Goal: Information Seeking & Learning: Check status

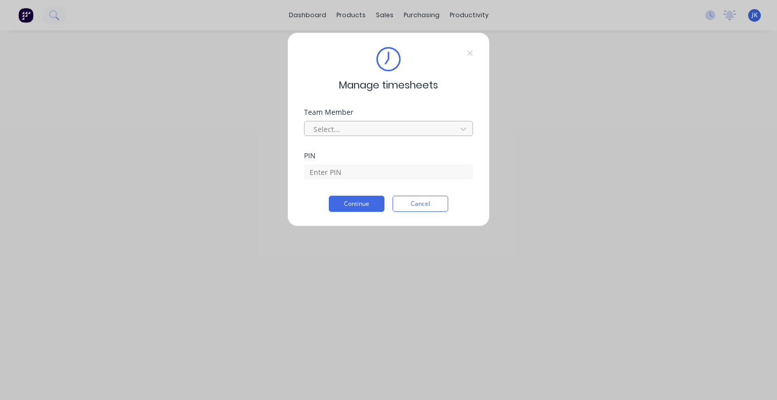
click at [388, 129] on div at bounding box center [382, 129] width 139 height 13
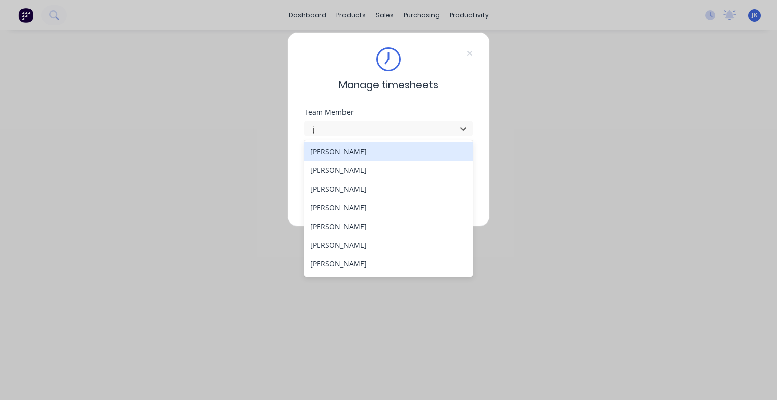
type input "ju"
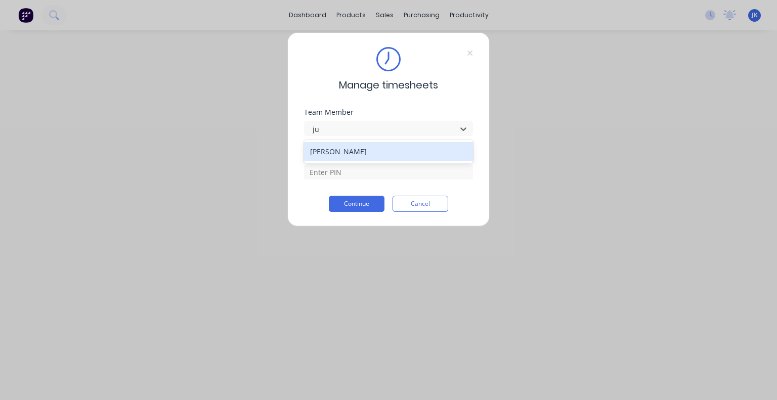
click at [381, 150] on div "[PERSON_NAME]" at bounding box center [388, 151] width 169 height 19
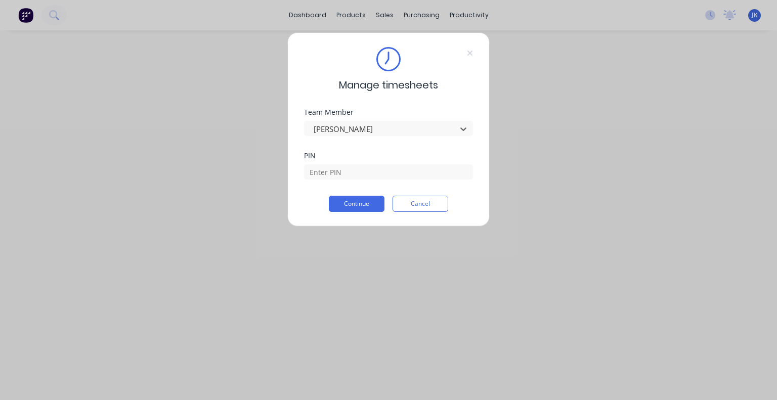
click at [367, 190] on div "PIN" at bounding box center [388, 173] width 169 height 43
click at [368, 175] on input at bounding box center [388, 171] width 169 height 15
type input "5683"
click at [372, 200] on button "Continue" at bounding box center [357, 204] width 56 height 16
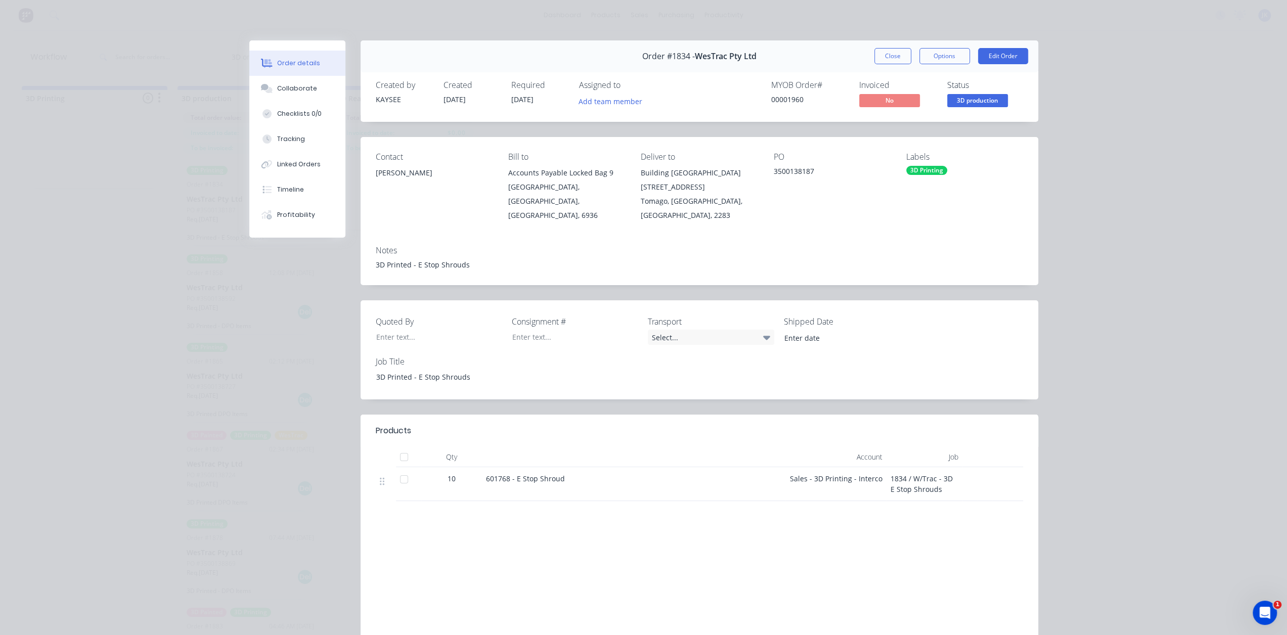
click at [903, 52] on button "Close" at bounding box center [892, 56] width 37 height 16
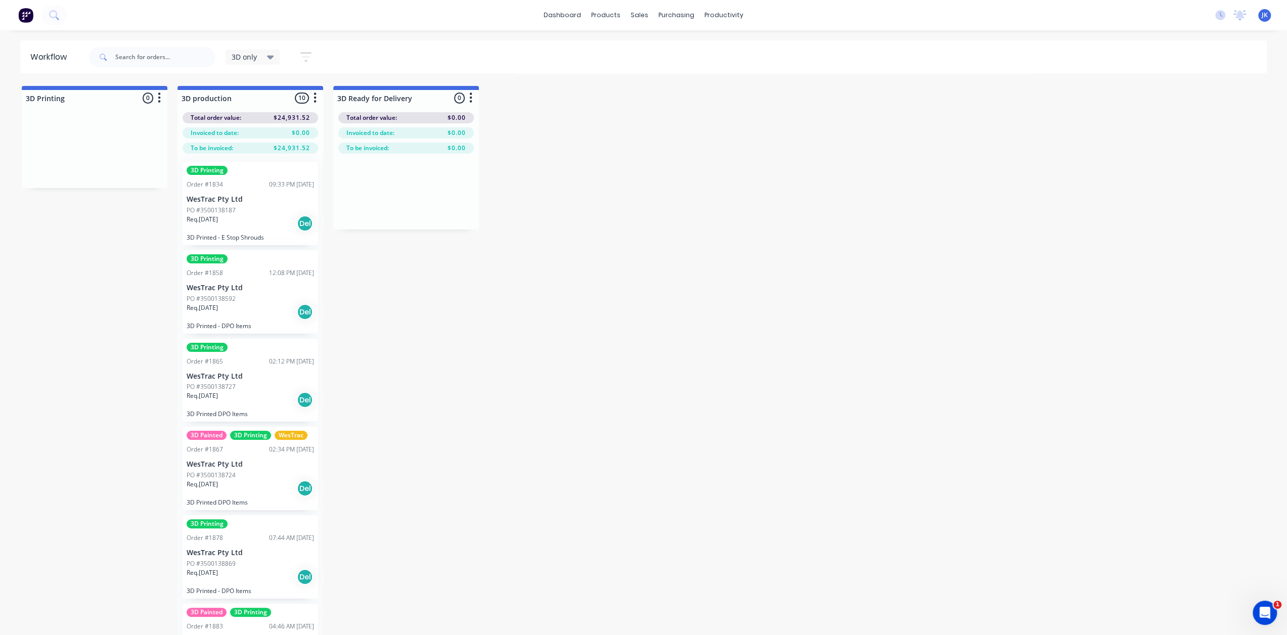
click at [272, 290] on p "WesTrac Pty Ltd" at bounding box center [250, 288] width 127 height 9
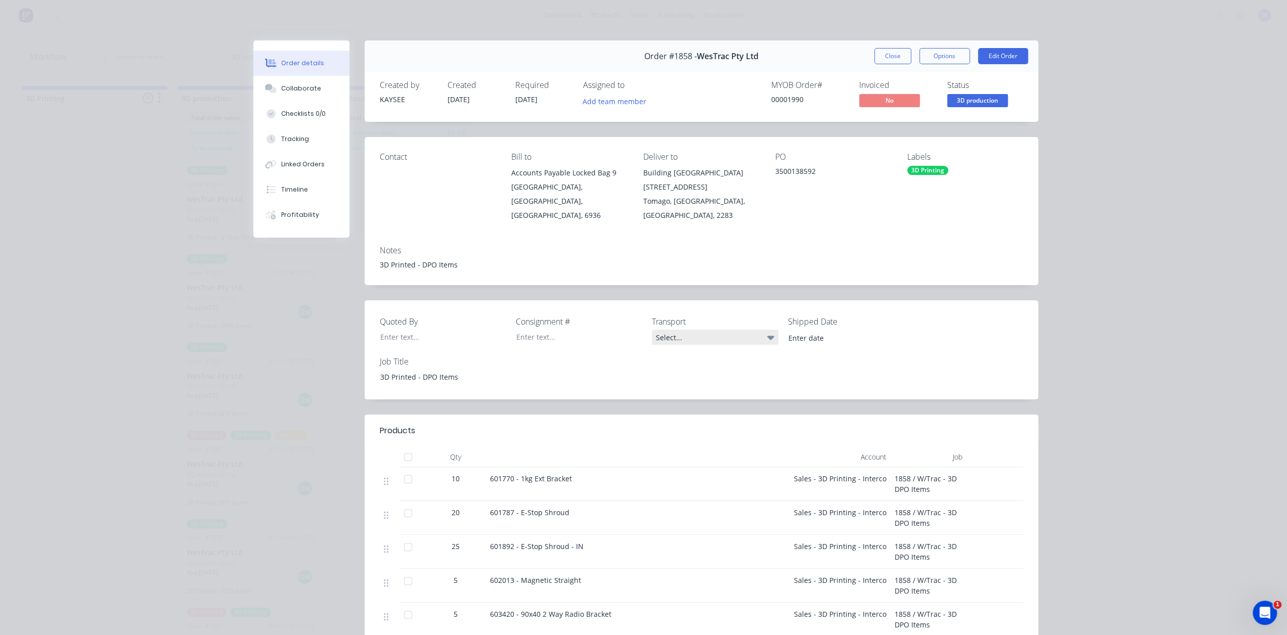
scroll to position [51, 0]
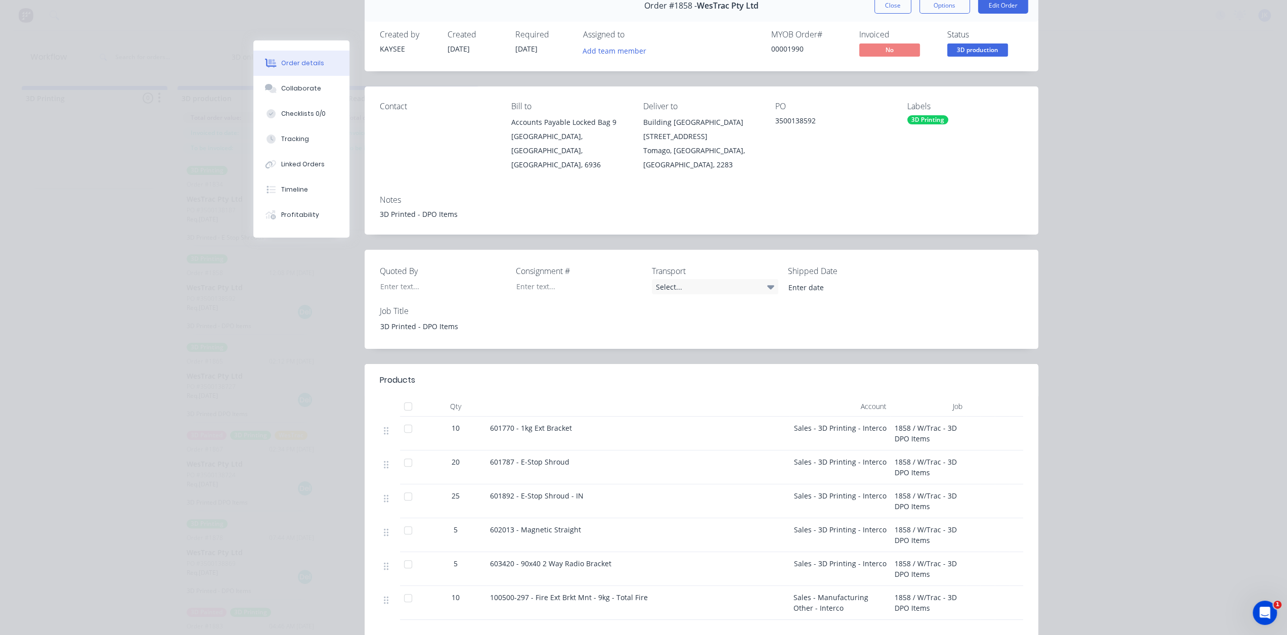
drag, startPoint x: 888, startPoint y: 7, endPoint x: 873, endPoint y: 14, distance: 16.7
click at [888, 7] on button "Close" at bounding box center [892, 5] width 37 height 16
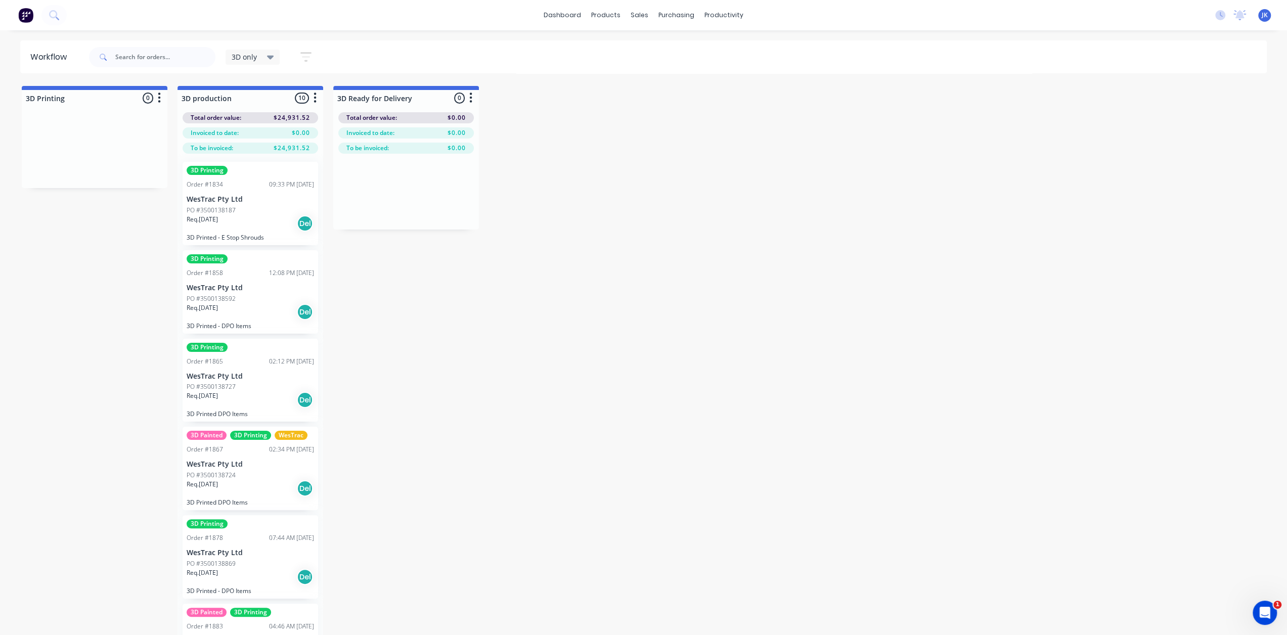
click at [267, 366] on div "3D Printing Order #1865 02:12 PM 09/09/25 WesTrac Pty Ltd PO #3500138727 Req. 0…" at bounding box center [251, 380] width 136 height 83
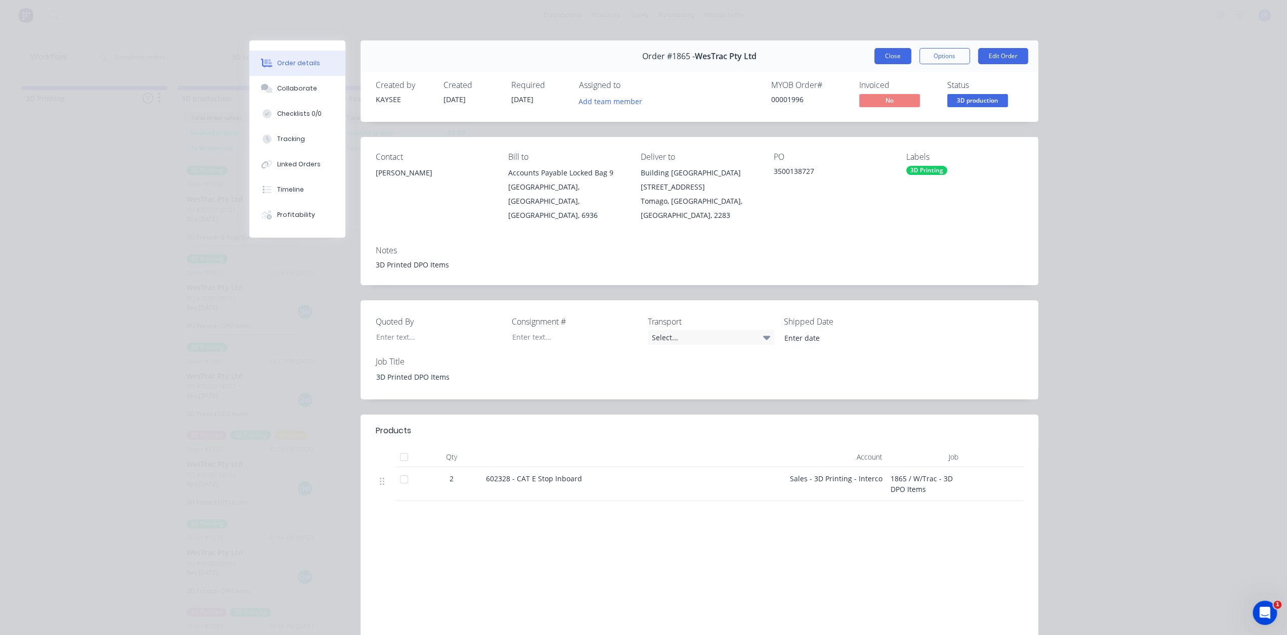
click at [881, 59] on button "Close" at bounding box center [892, 56] width 37 height 16
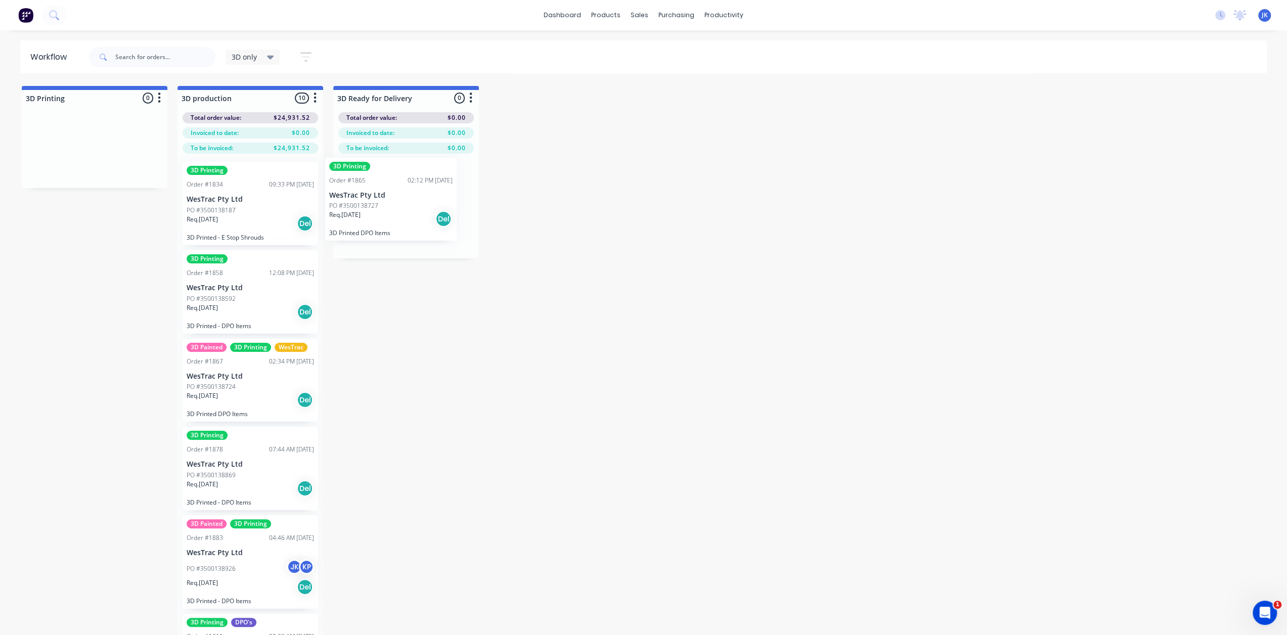
drag, startPoint x: 251, startPoint y: 387, endPoint x: 398, endPoint y: 197, distance: 240.2
click at [253, 391] on div "3D Painted 3D Printing WesTrac Order #1867 02:34 PM 09/09/25 WesTrac Pty Ltd PO…" at bounding box center [251, 380] width 136 height 83
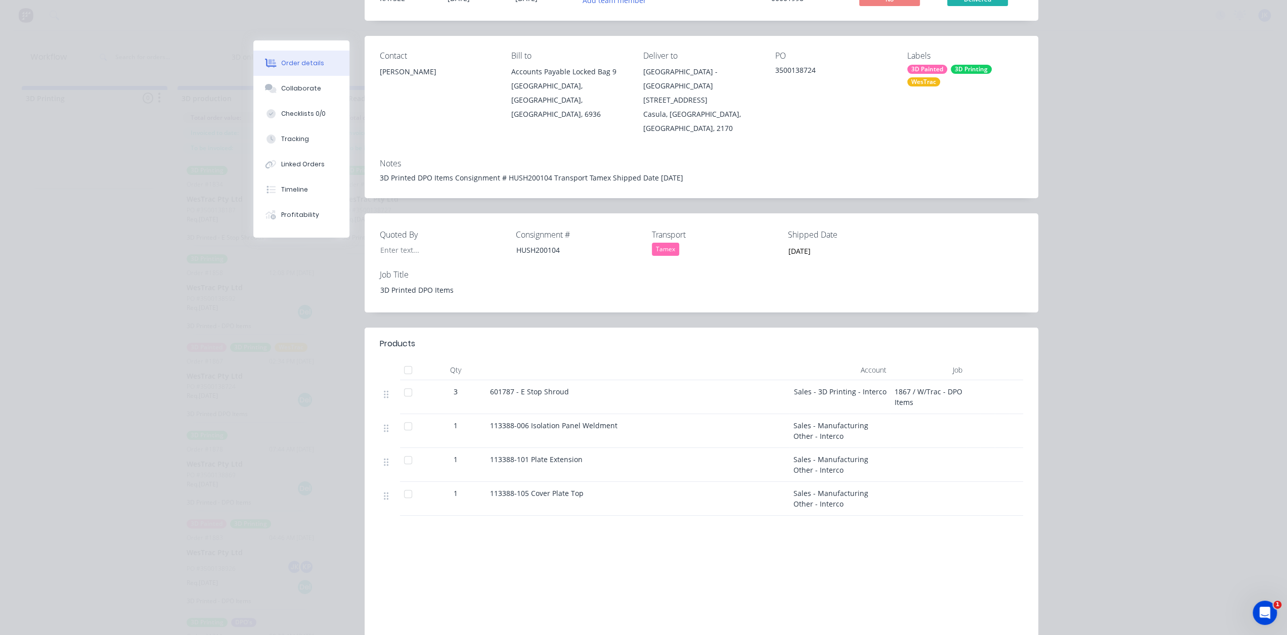
scroll to position [0, 0]
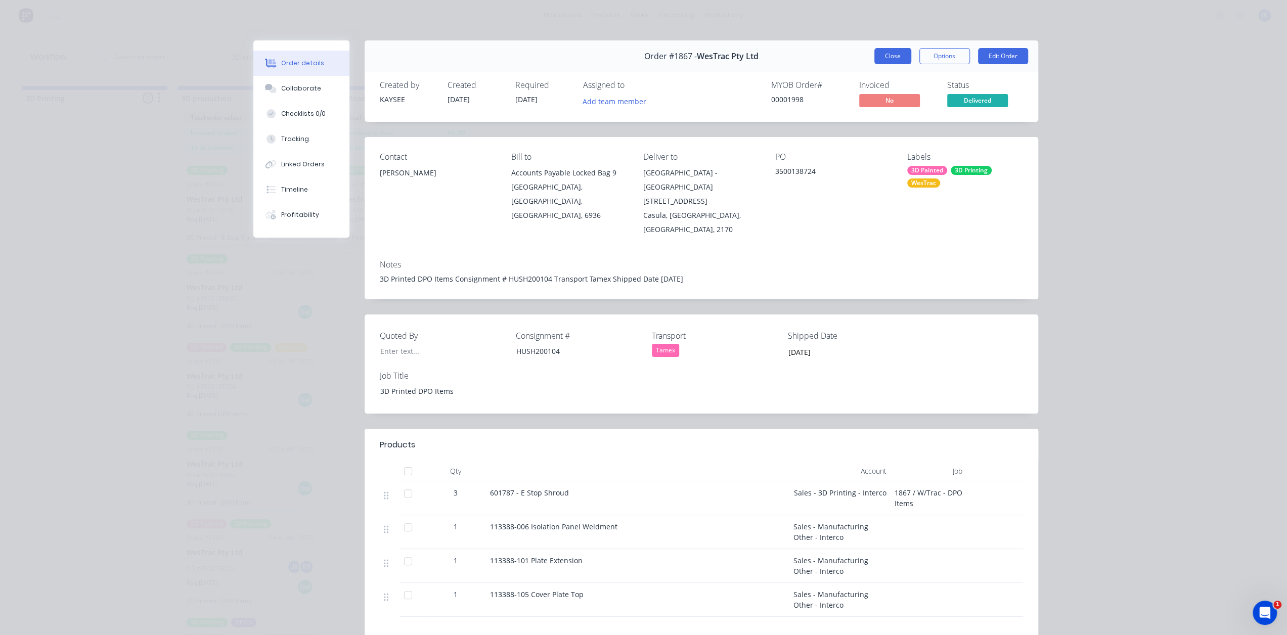
click at [882, 56] on button "Close" at bounding box center [892, 56] width 37 height 16
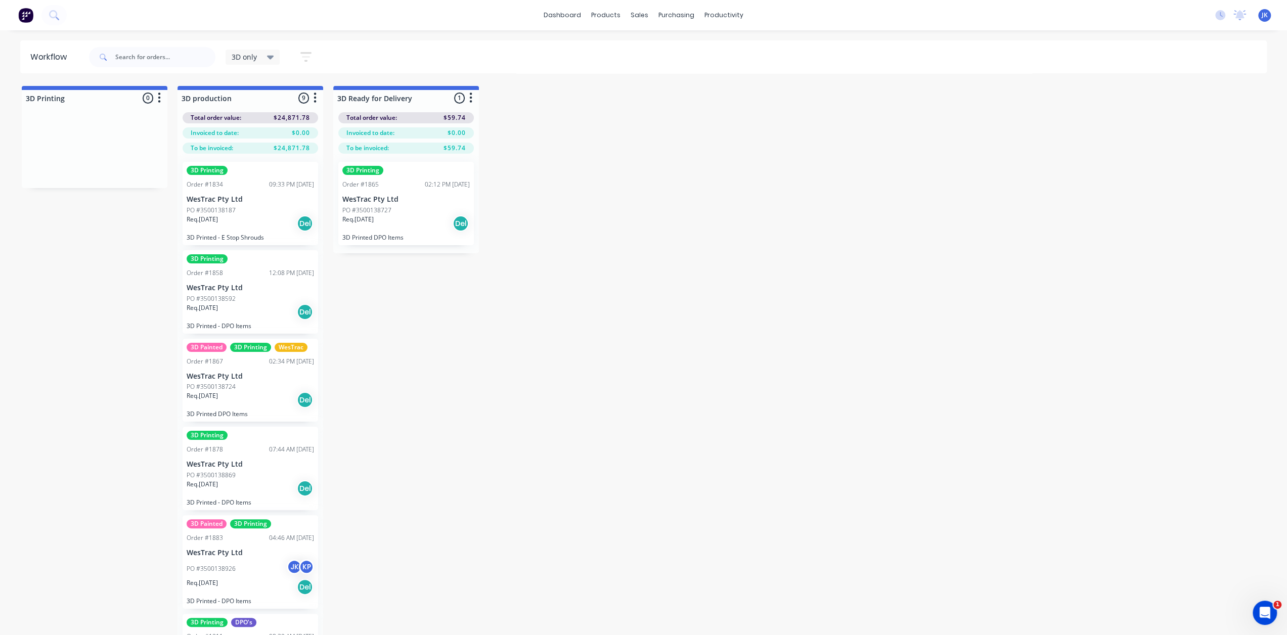
click at [237, 390] on div "PO #3500138724" at bounding box center [250, 386] width 127 height 9
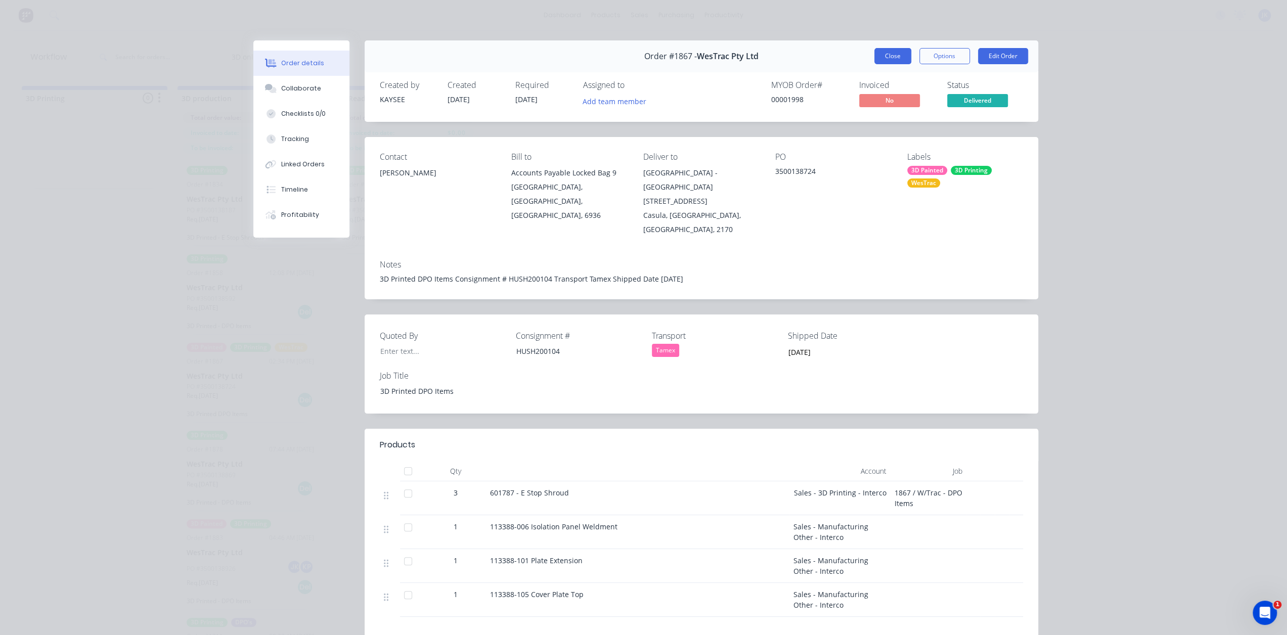
click at [884, 51] on button "Close" at bounding box center [892, 56] width 37 height 16
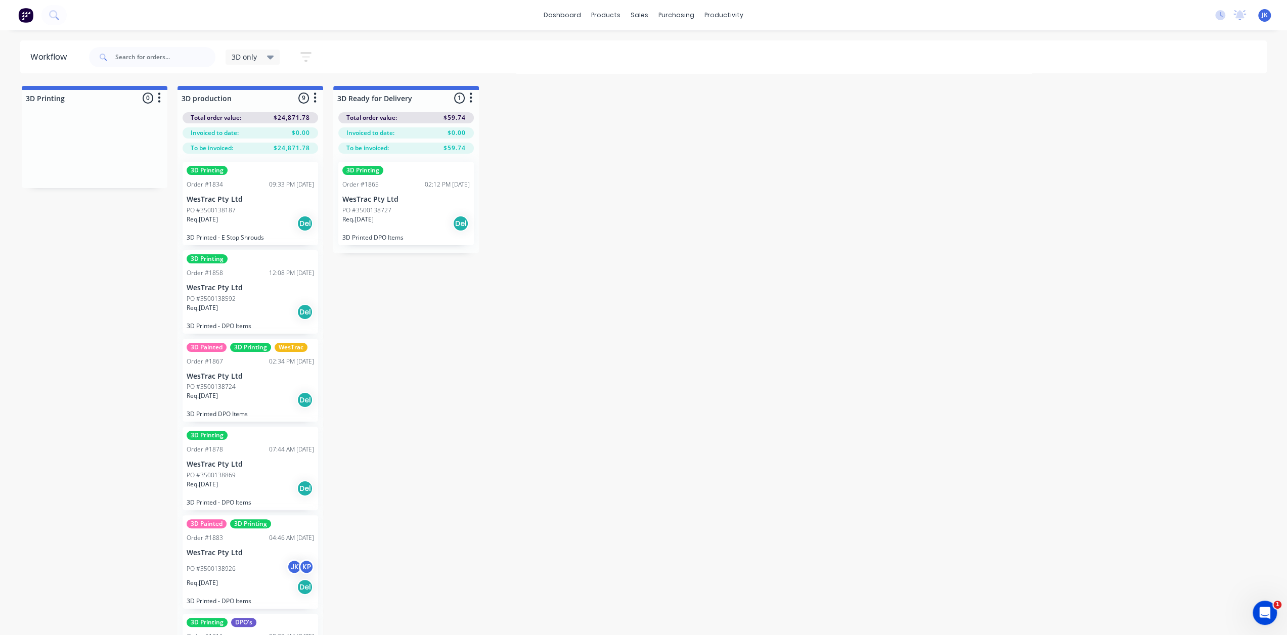
click at [259, 400] on div "Req. 30/09/25 Del" at bounding box center [250, 399] width 127 height 17
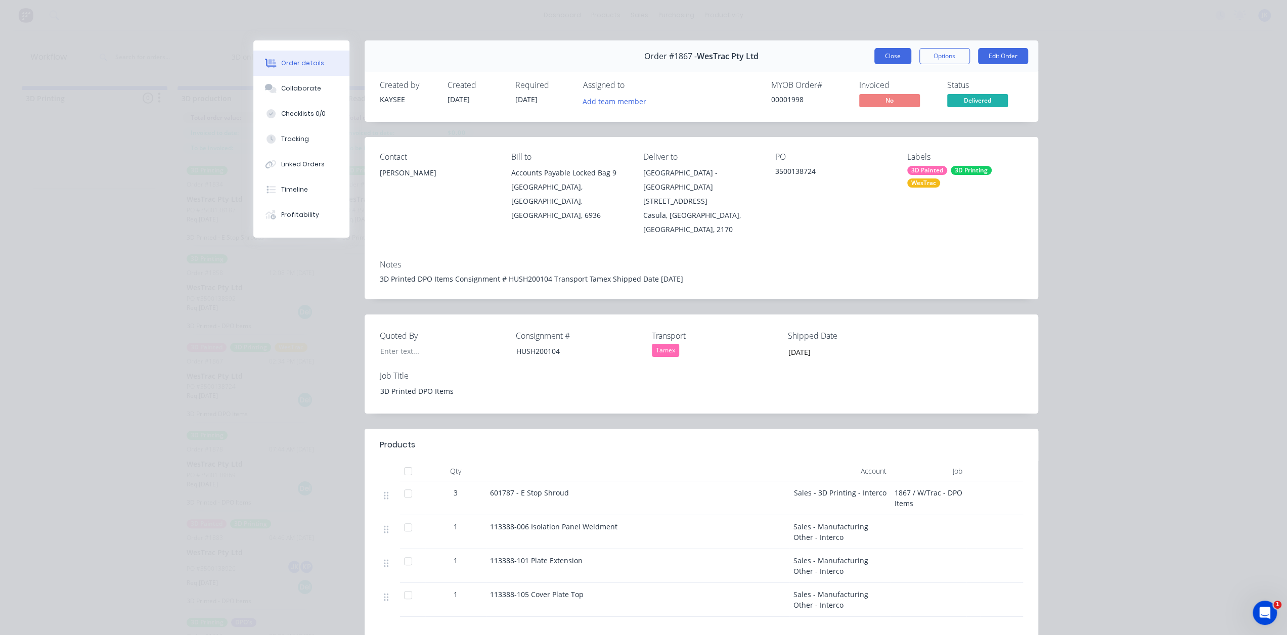
click at [898, 60] on button "Close" at bounding box center [892, 56] width 37 height 16
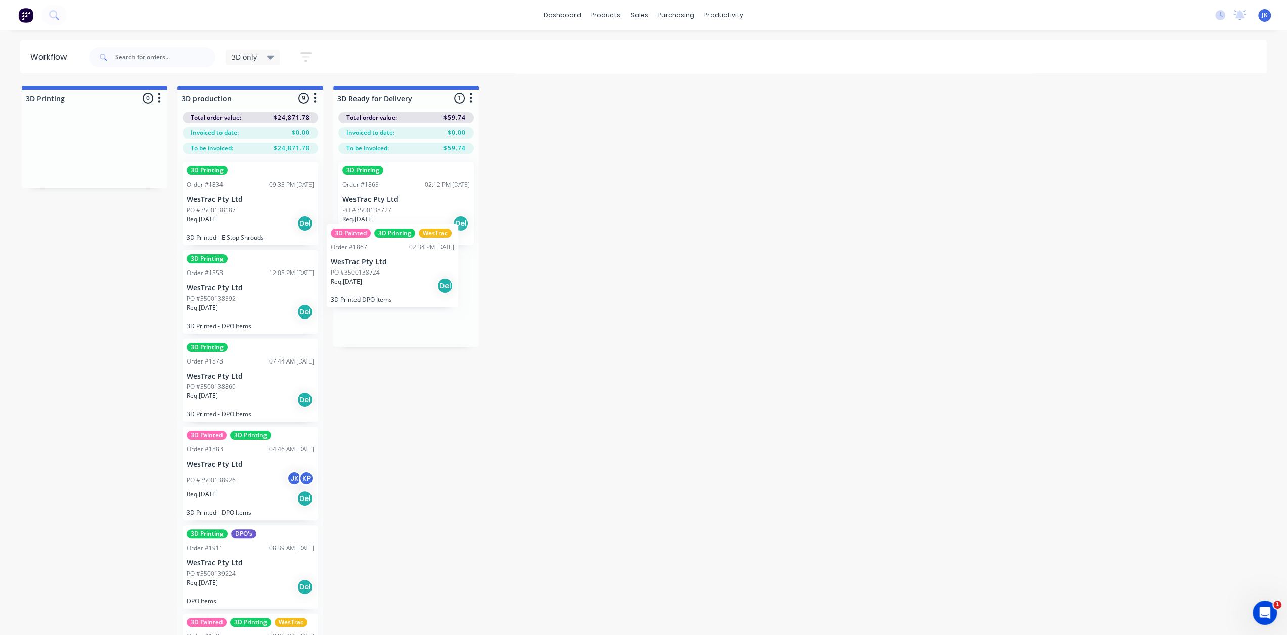
drag, startPoint x: 269, startPoint y: 389, endPoint x: 414, endPoint y: 272, distance: 187.0
click at [258, 388] on div "PO #3500138869" at bounding box center [250, 386] width 127 height 9
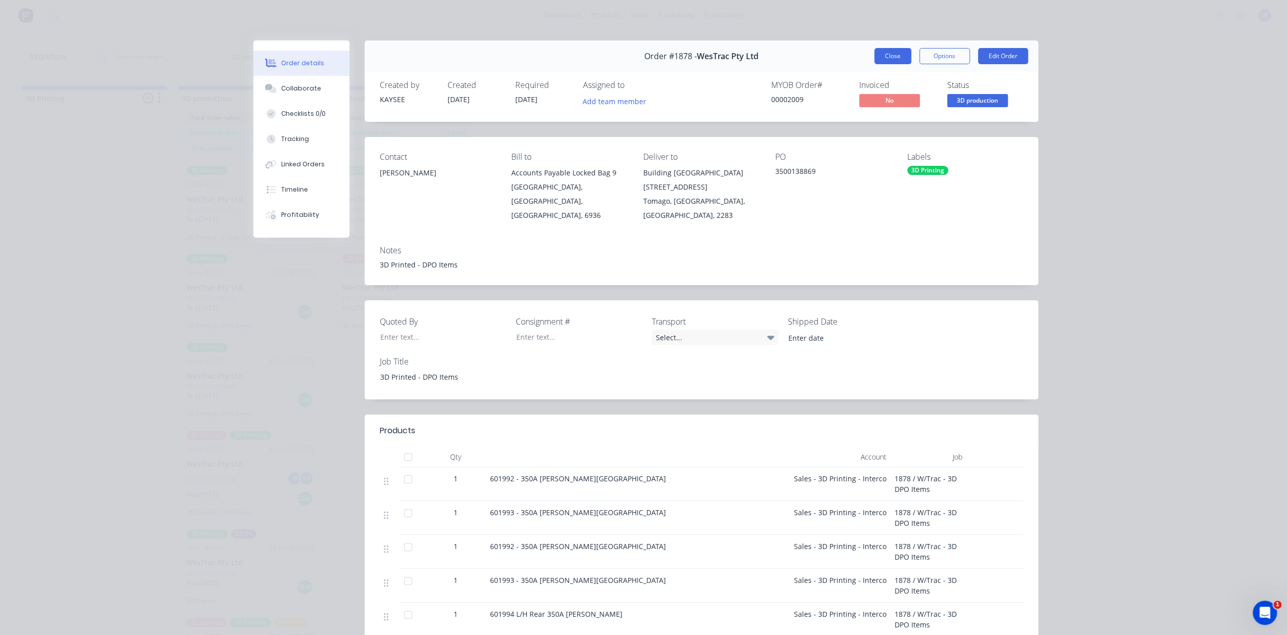
click at [889, 60] on button "Close" at bounding box center [892, 56] width 37 height 16
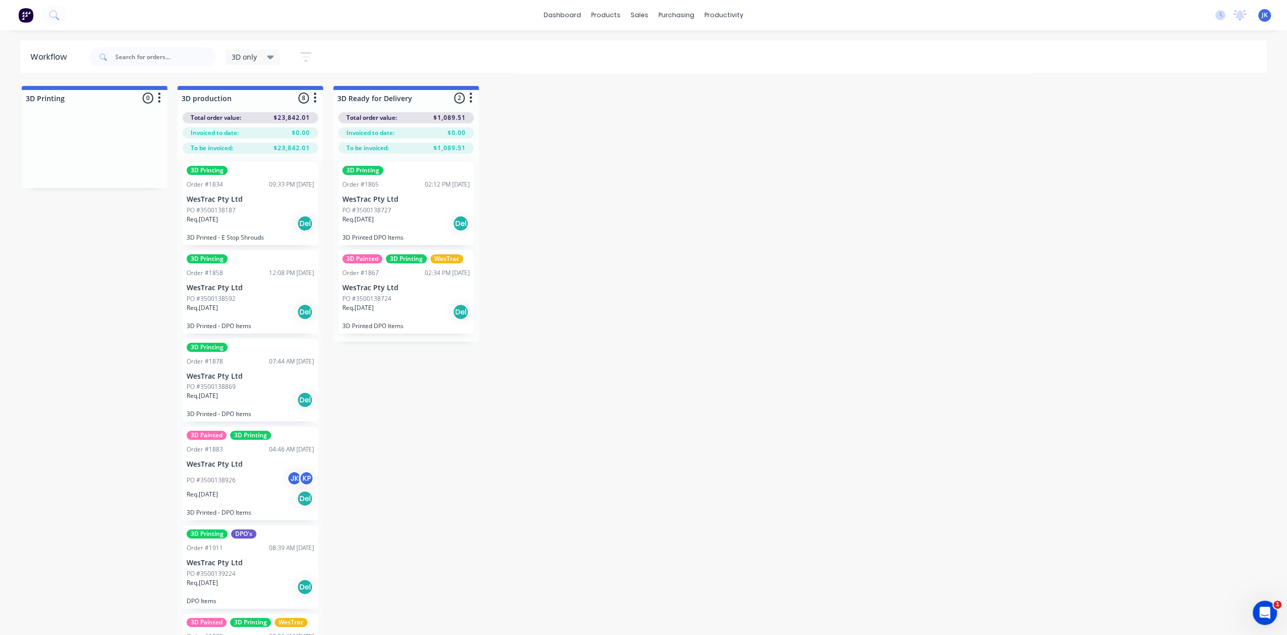
click at [237, 488] on div "PO #3500138926 JK KP" at bounding box center [250, 480] width 127 height 19
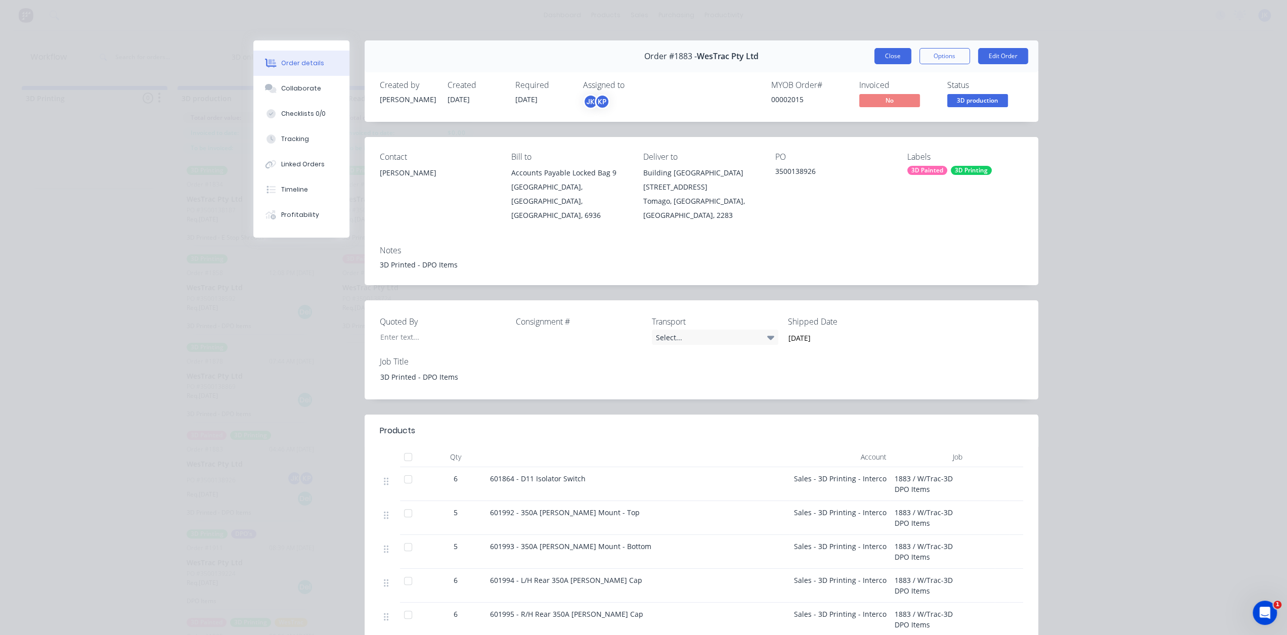
click at [889, 56] on button "Close" at bounding box center [892, 56] width 37 height 16
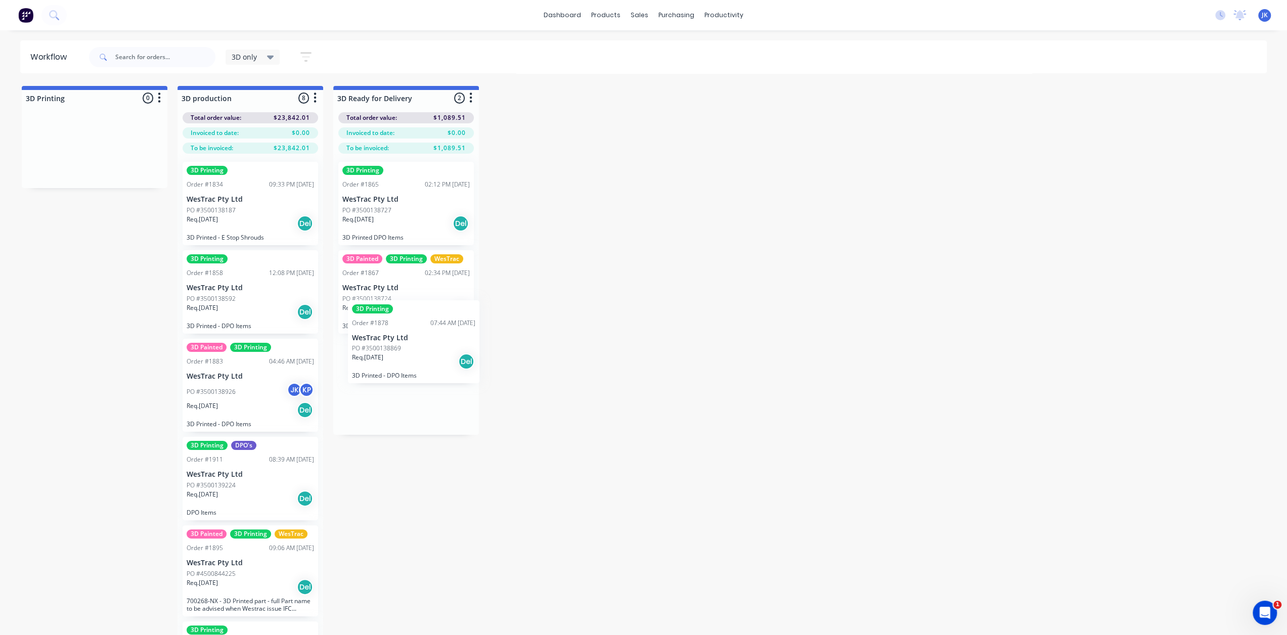
drag, startPoint x: 197, startPoint y: 386, endPoint x: 365, endPoint y: 347, distance: 172.7
click at [225, 402] on div "Req. 22/09/25 Del" at bounding box center [250, 410] width 127 height 17
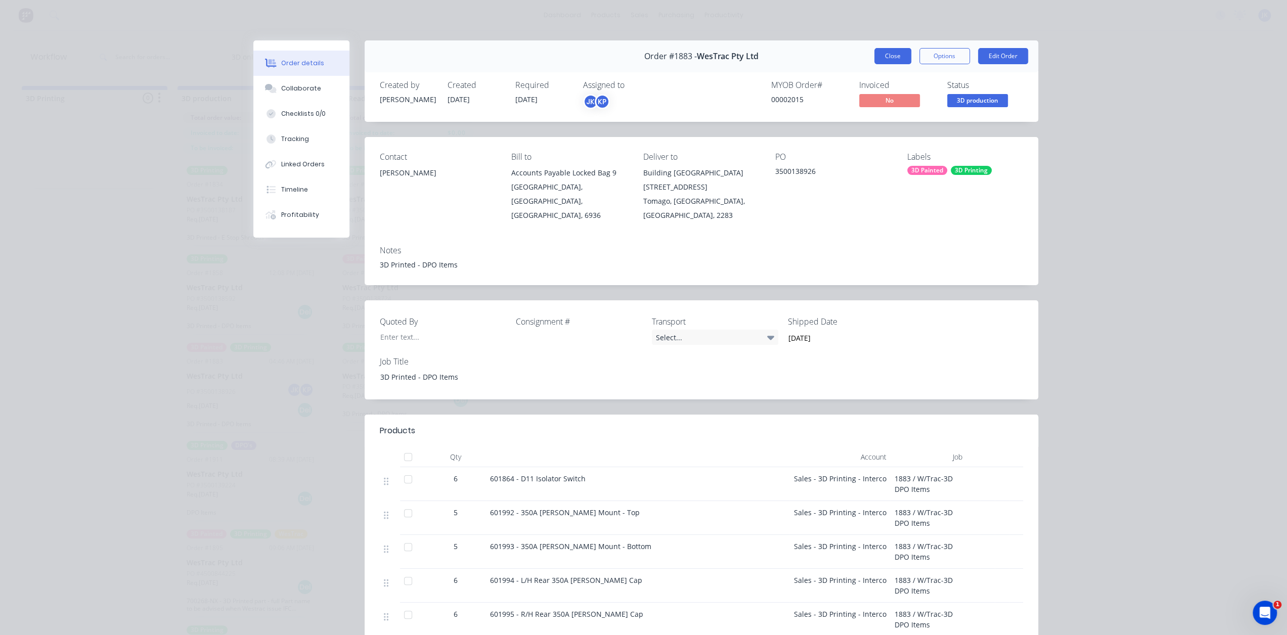
click at [884, 52] on button "Close" at bounding box center [892, 56] width 37 height 16
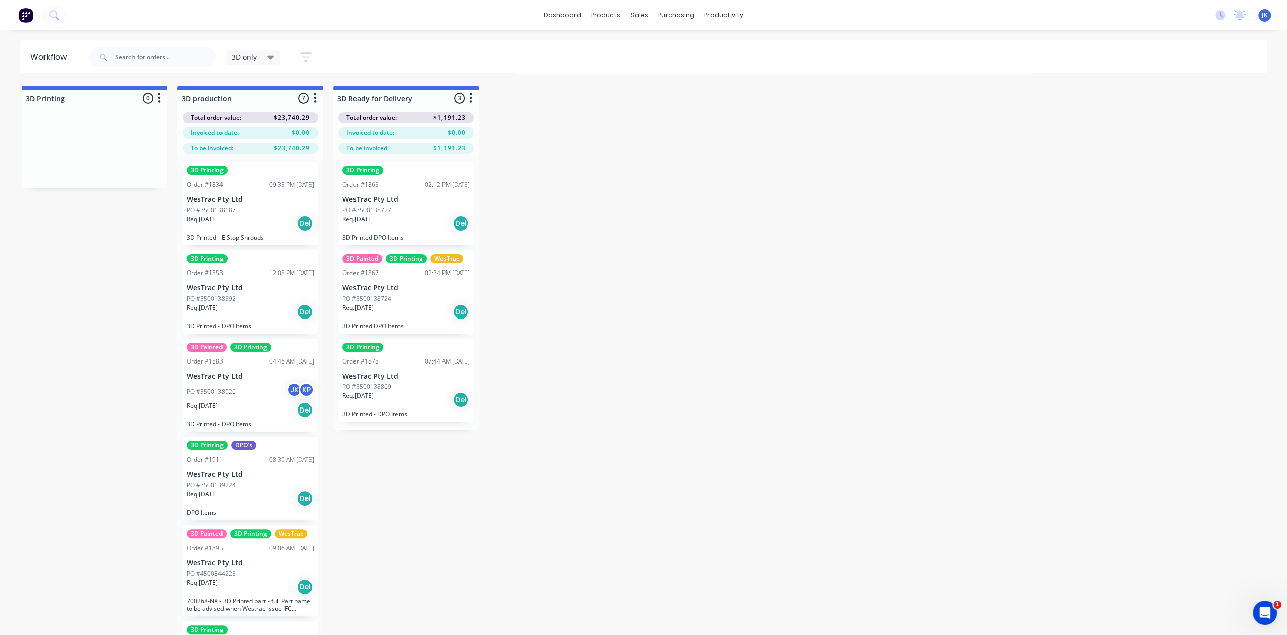
click at [252, 490] on div "Req. 30/09/25 Del" at bounding box center [250, 498] width 127 height 17
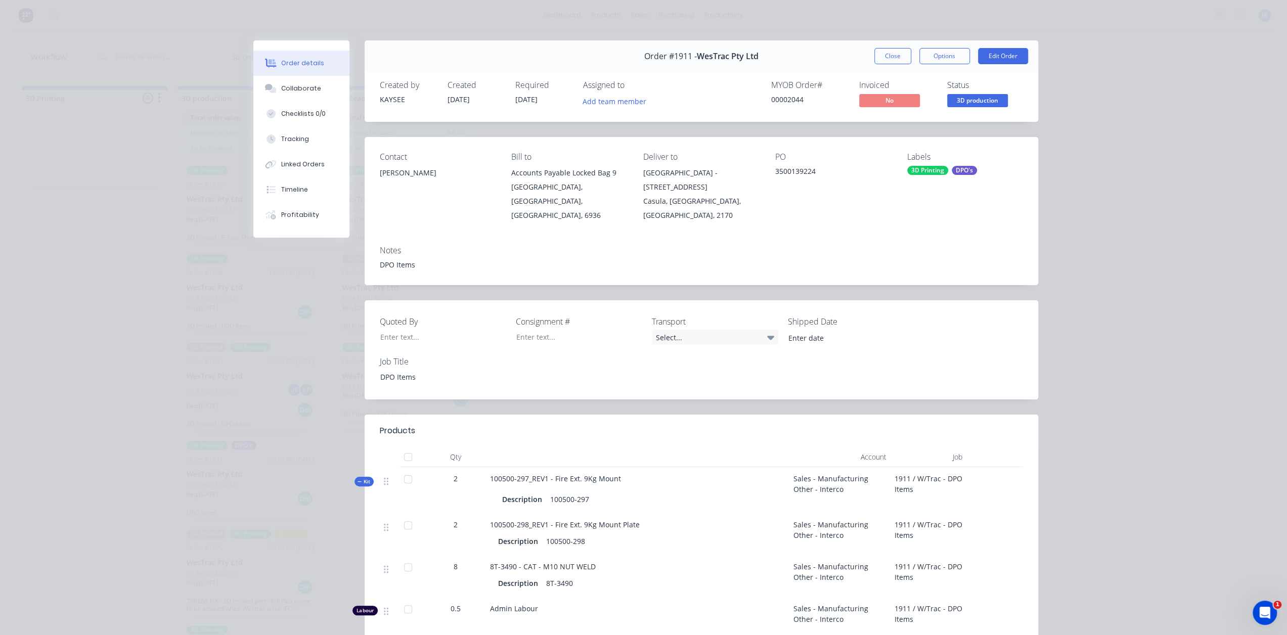
drag, startPoint x: 891, startPoint y: 53, endPoint x: 881, endPoint y: 62, distance: 13.2
click at [890, 53] on button "Close" at bounding box center [892, 56] width 37 height 16
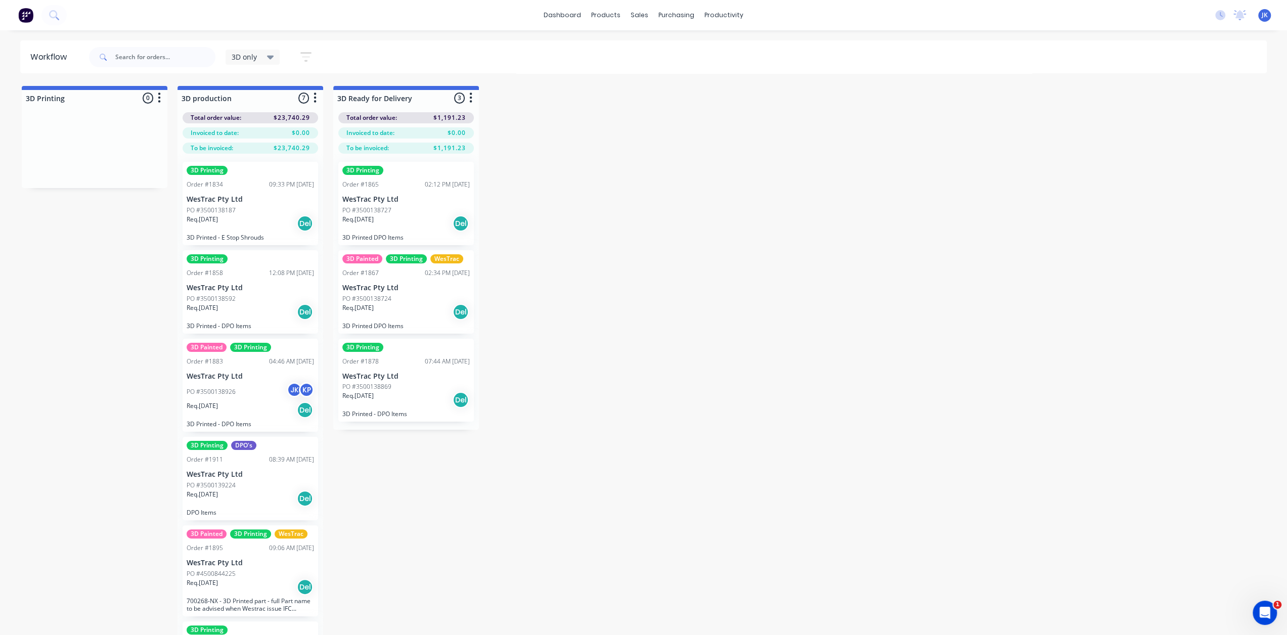
click at [252, 295] on div "PO #3500138592" at bounding box center [250, 298] width 127 height 9
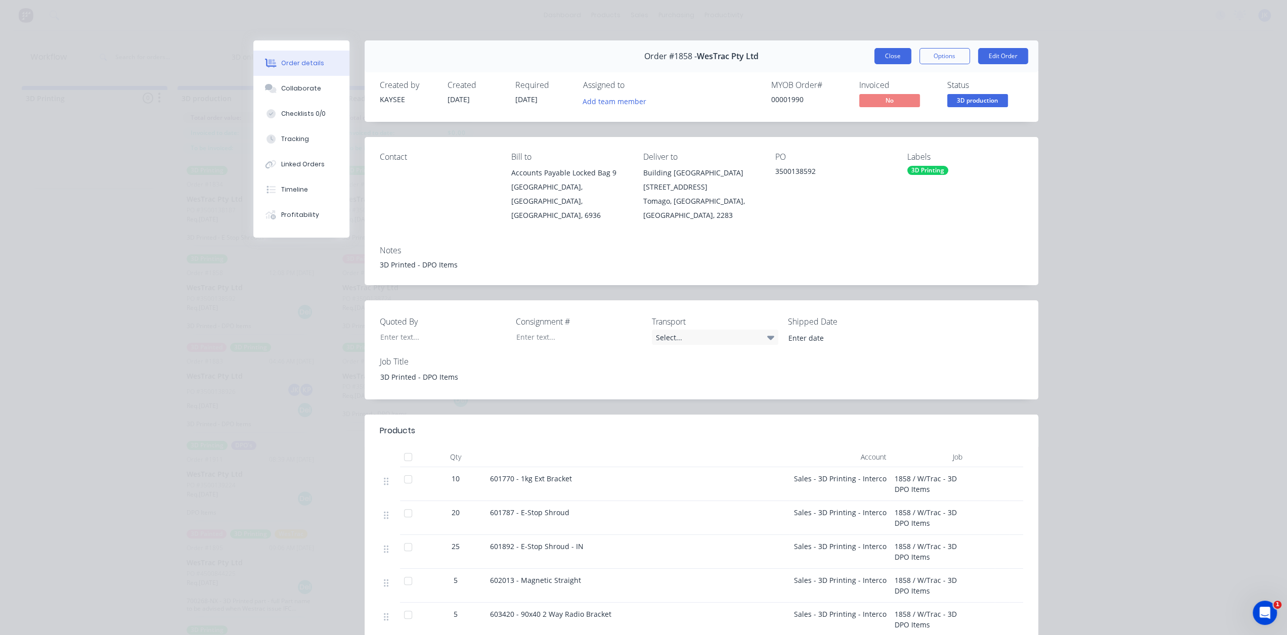
click at [887, 53] on button "Close" at bounding box center [892, 56] width 37 height 16
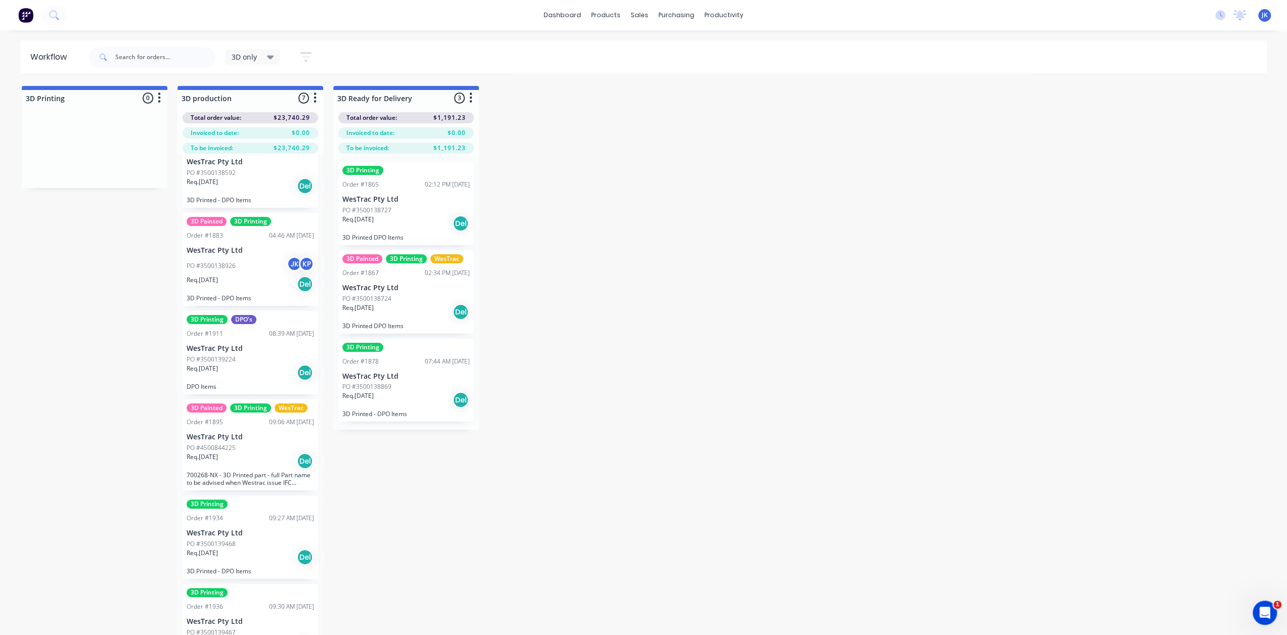
scroll to position [40, 0]
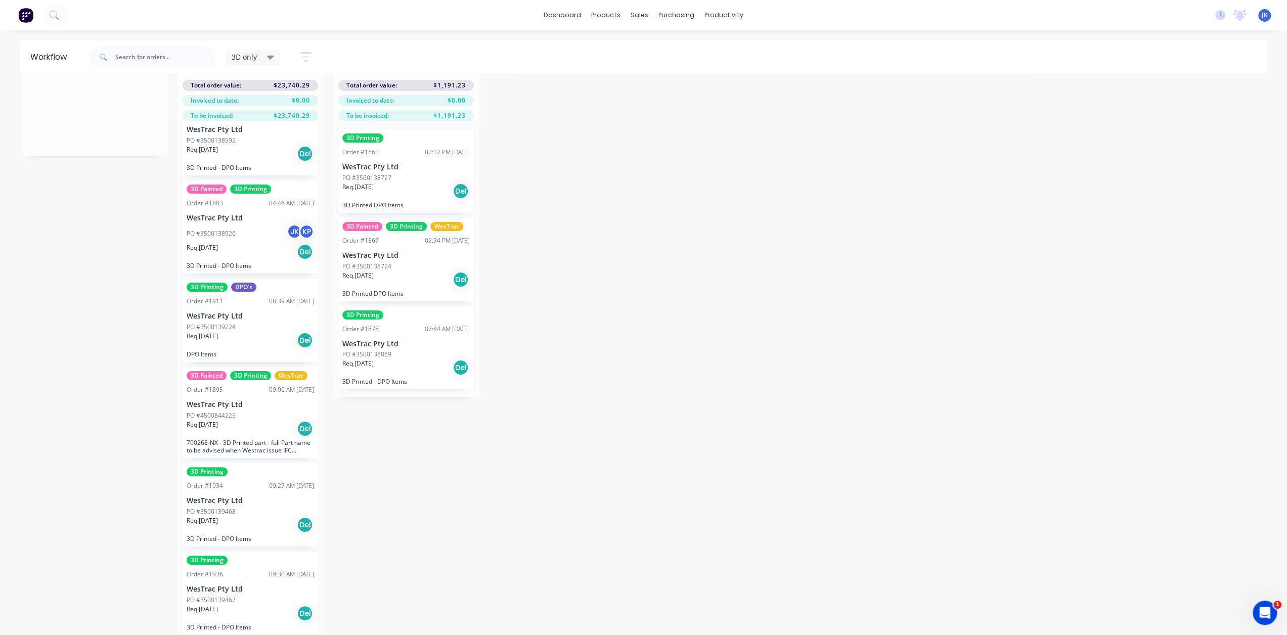
click at [250, 605] on div "Req. 17/10/25 Del" at bounding box center [250, 613] width 127 height 17
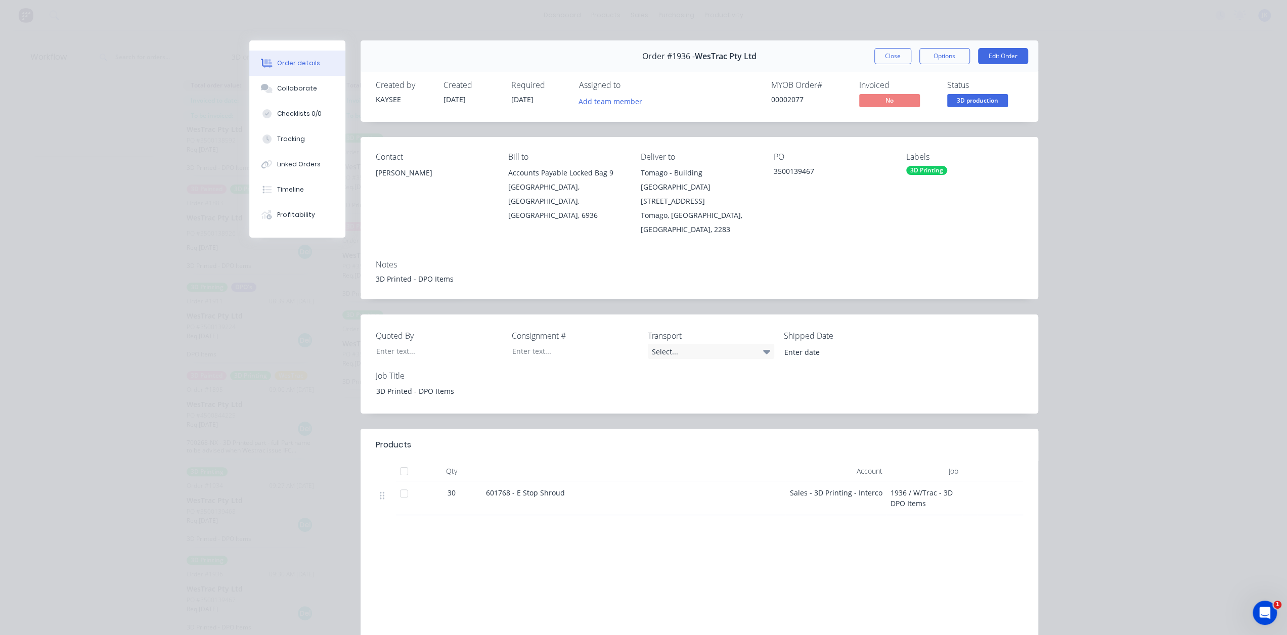
click at [874, 55] on button "Close" at bounding box center [892, 56] width 37 height 16
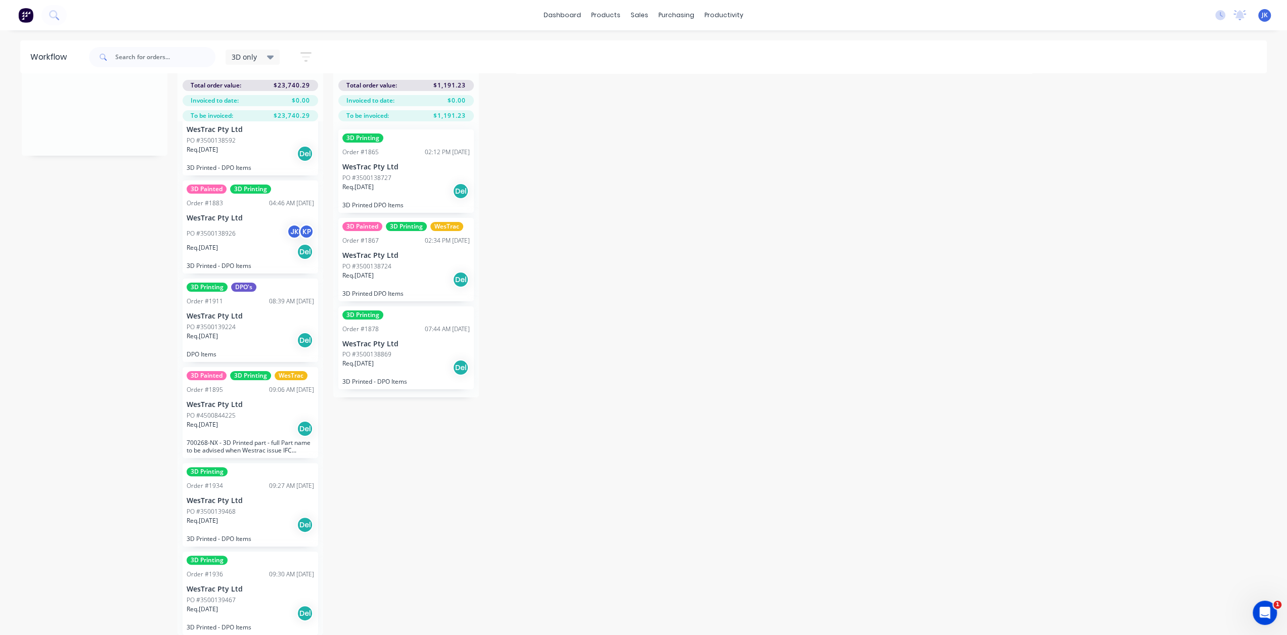
click at [244, 518] on div "Req. 06/10/25 Del" at bounding box center [250, 524] width 127 height 17
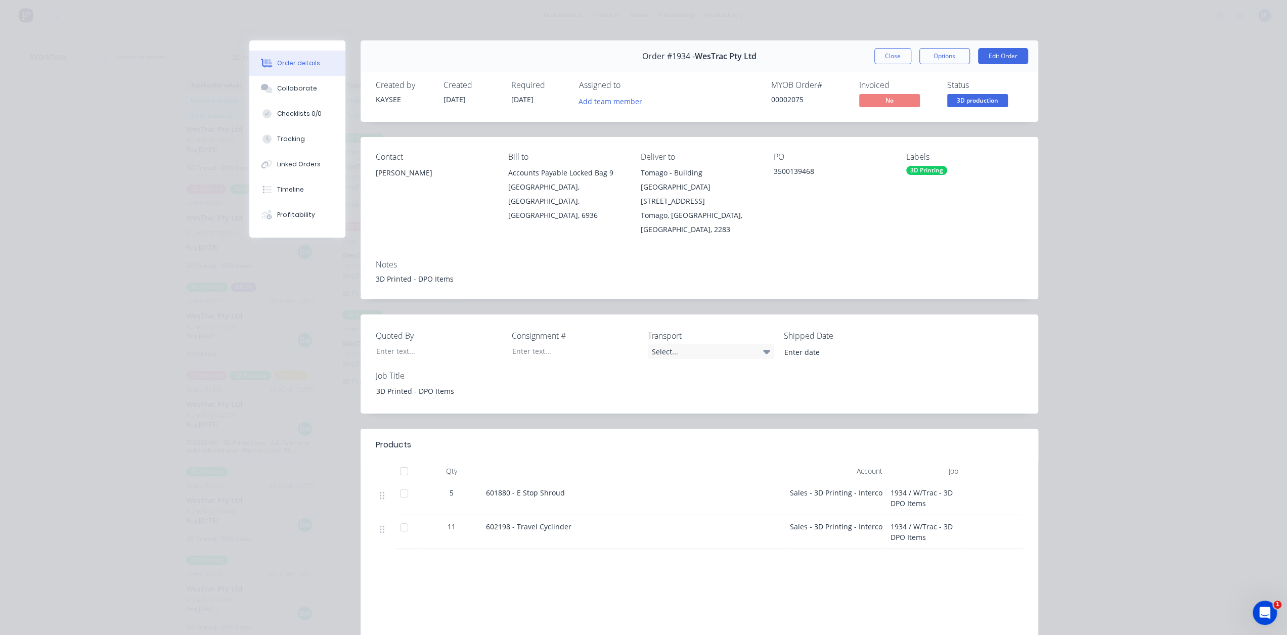
drag, startPoint x: 553, startPoint y: 482, endPoint x: 467, endPoint y: 490, distance: 86.3
click at [467, 490] on div "5 601880 - E Stop Shroud Sales - 3D Printing - Interco 1934 / W/Trac - 3D DPO I…" at bounding box center [699, 498] width 647 height 34
drag, startPoint x: 558, startPoint y: 511, endPoint x: 434, endPoint y: 535, distance: 125.7
click at [434, 526] on div "11 602198 - Travel Cyclinder Sales - 3D Printing - Interco 1934 / W/Trac - 3D D…" at bounding box center [699, 532] width 647 height 34
click at [608, 531] on div "602198 - Travel Cyclinder" at bounding box center [633, 532] width 303 height 34
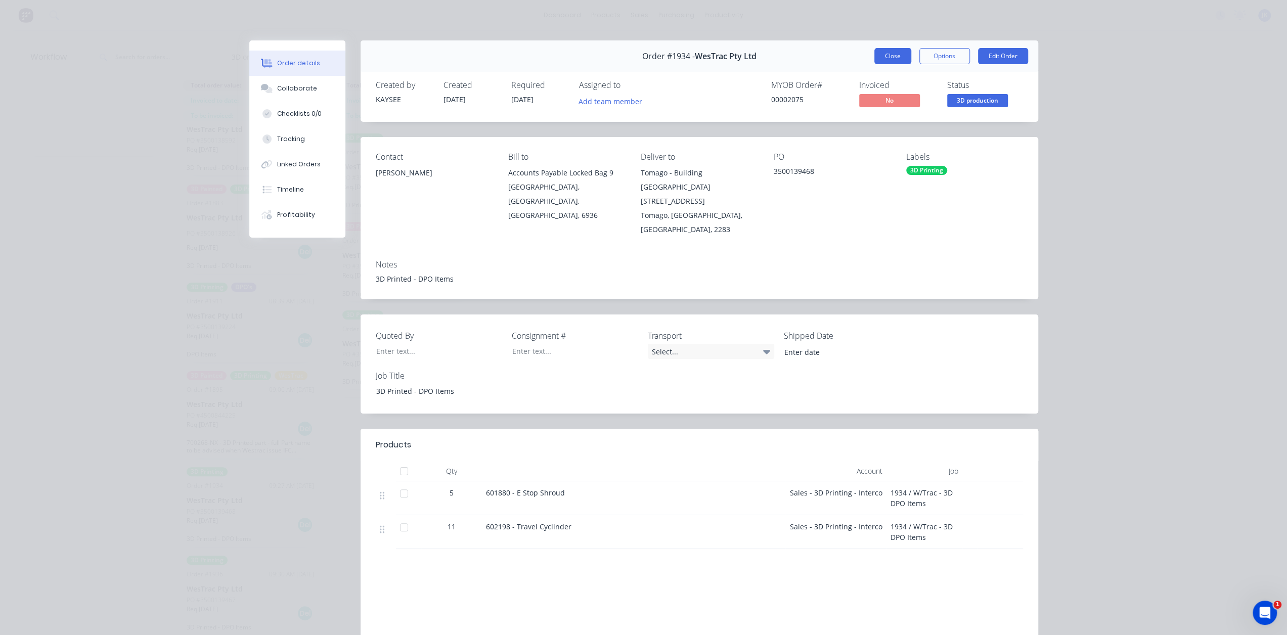
click at [886, 56] on button "Close" at bounding box center [892, 56] width 37 height 16
